Goal: Task Accomplishment & Management: Complete application form

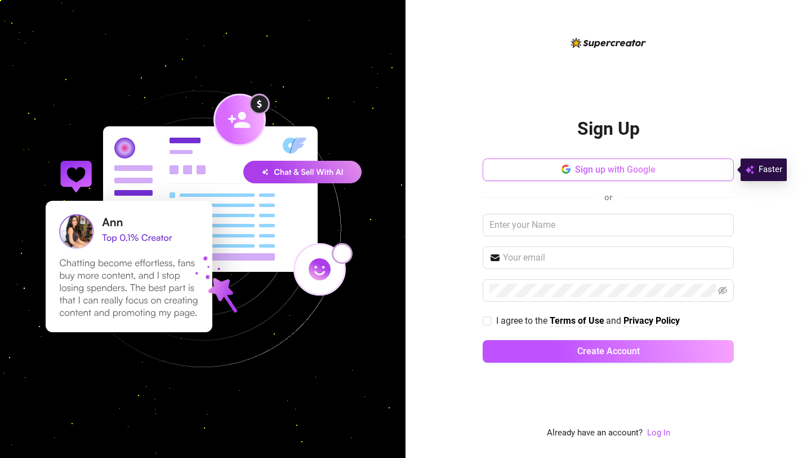
click at [650, 175] on span "Sign up with Google" at bounding box center [615, 169] width 81 height 11
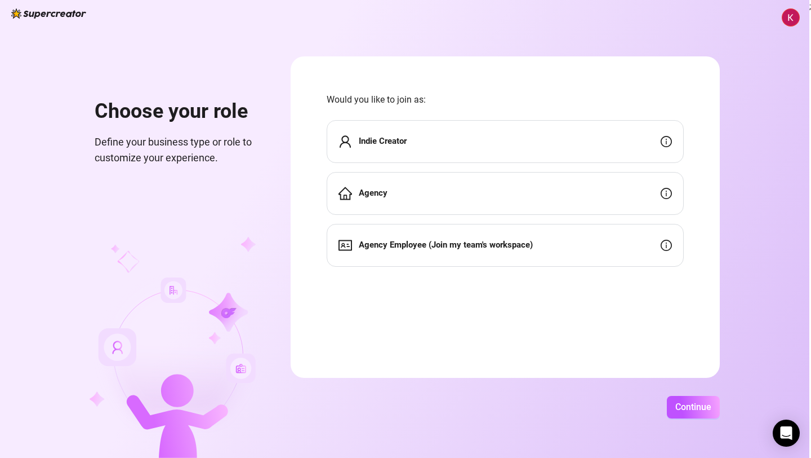
click at [590, 204] on div "Agency" at bounding box center [505, 193] width 357 height 43
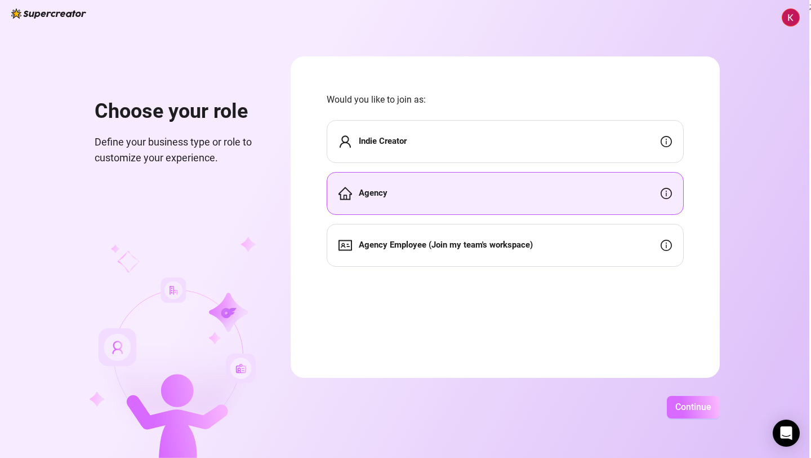
click at [697, 408] on span "Continue" at bounding box center [694, 406] width 36 height 11
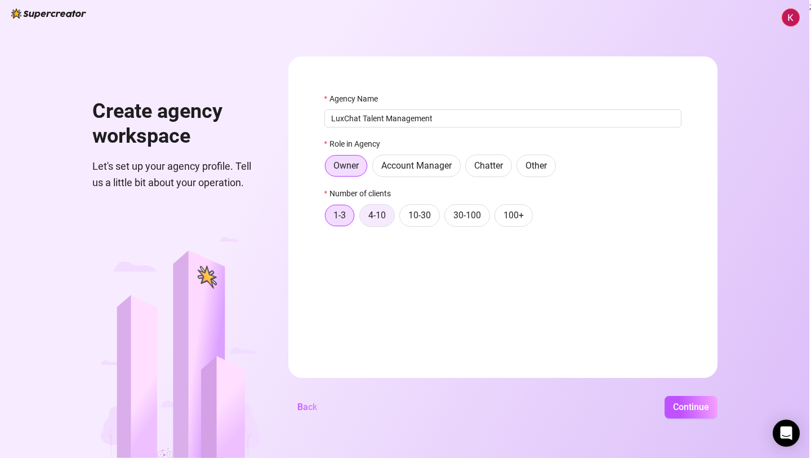
type input "LuxChat Talent Management"
click at [383, 215] on span "4-10" at bounding box center [376, 215] width 17 height 11
click at [363, 218] on input "4-10" at bounding box center [363, 218] width 0 height 0
click at [685, 408] on span "Continue" at bounding box center [691, 406] width 36 height 11
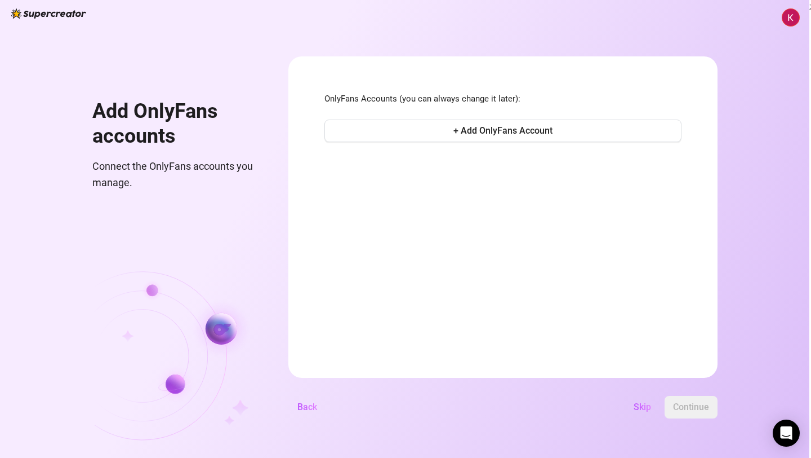
click at [632, 409] on button "Skip" at bounding box center [642, 407] width 35 height 23
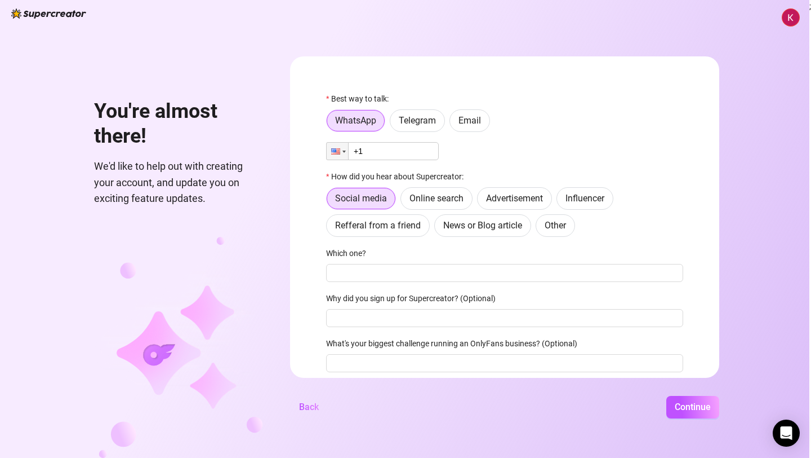
click at [410, 149] on input "+1" at bounding box center [382, 151] width 113 height 18
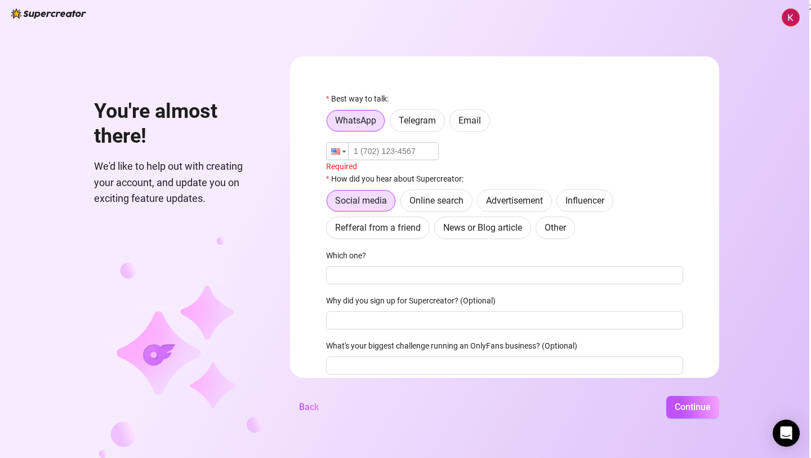
click at [335, 151] on div at bounding box center [335, 151] width 9 height 6
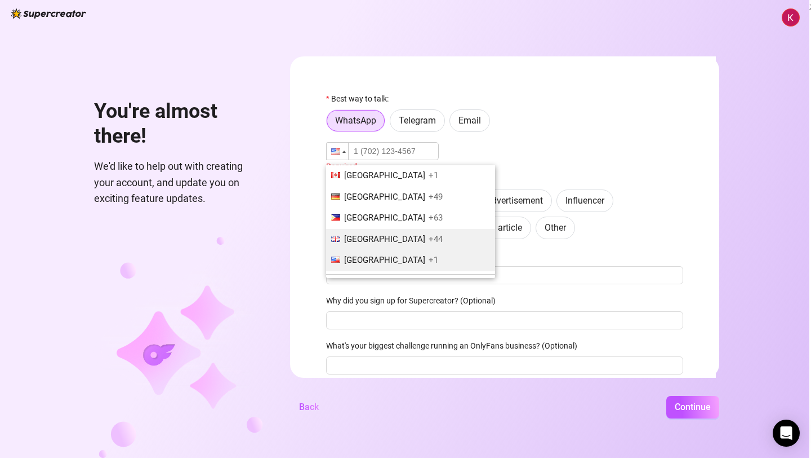
click at [385, 247] on li "[GEOGRAPHIC_DATA] +44" at bounding box center [410, 239] width 169 height 21
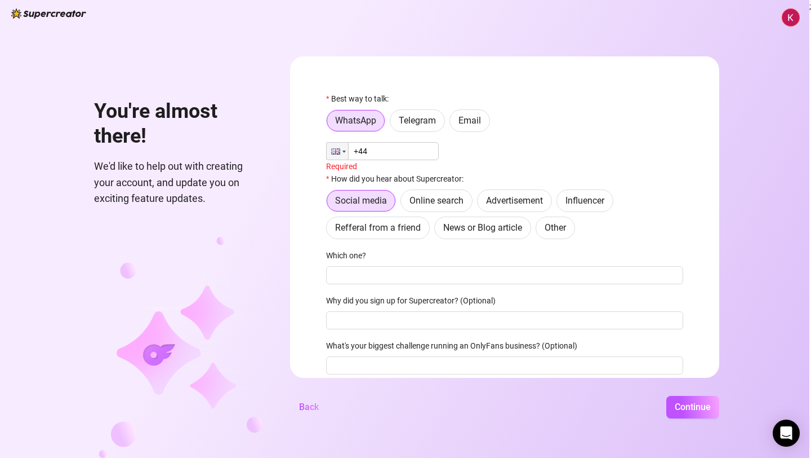
click at [403, 151] on input "+44" at bounding box center [382, 151] width 113 height 18
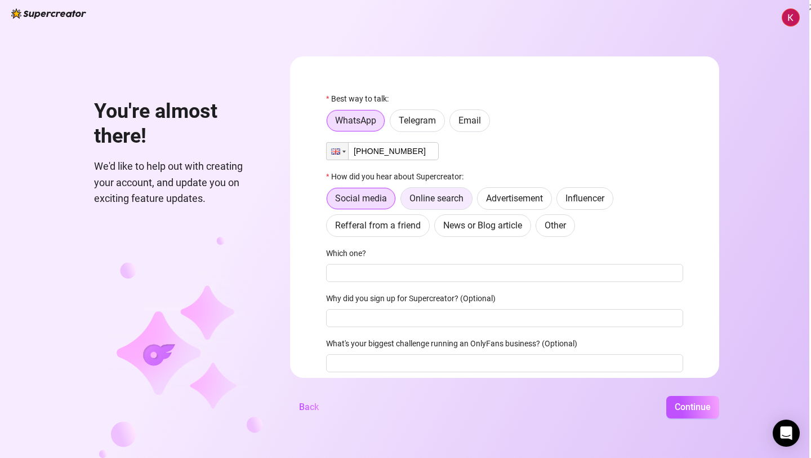
type input "[PHONE_NUMBER]"
click at [424, 201] on span "Online search" at bounding box center [437, 198] width 54 height 11
click at [404, 201] on input "Online search" at bounding box center [404, 201] width 0 height 0
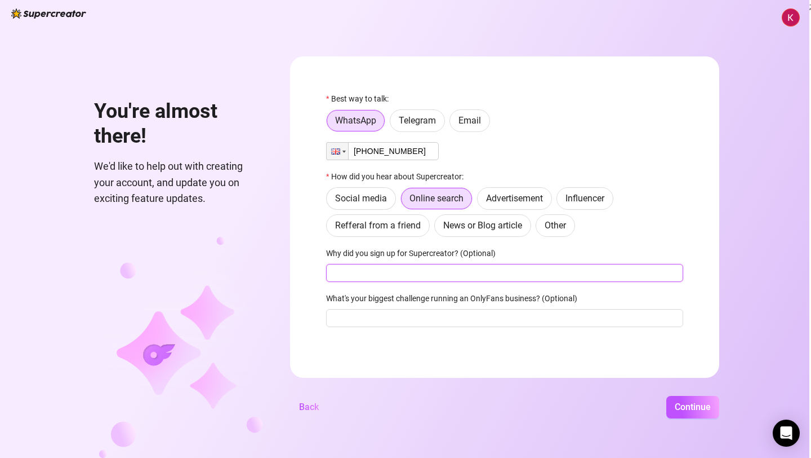
click at [430, 273] on input "Why did you sign up for Supercreator? (Optional)" at bounding box center [504, 273] width 357 height 18
click at [682, 404] on span "Continue" at bounding box center [693, 406] width 36 height 11
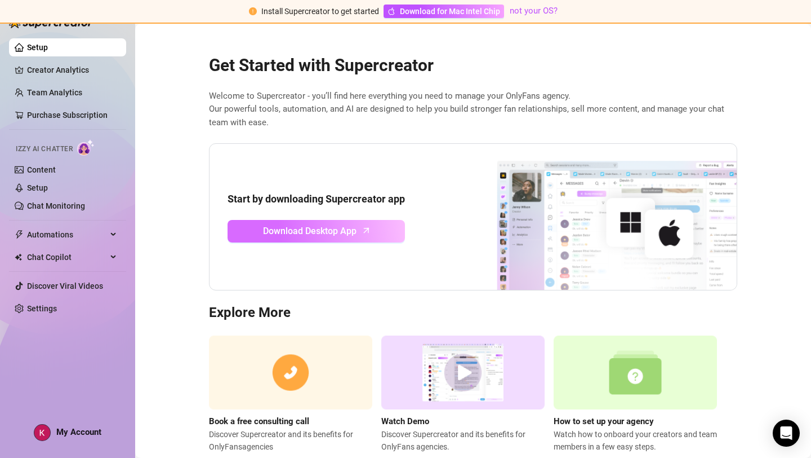
click at [302, 233] on span "Download Desktop App" at bounding box center [310, 231] width 94 height 14
